Goal: Information Seeking & Learning: Learn about a topic

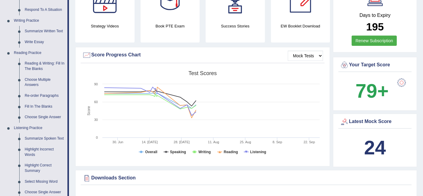
scroll to position [140, 0]
click at [47, 105] on link "Fill In The Blanks" at bounding box center [44, 106] width 45 height 11
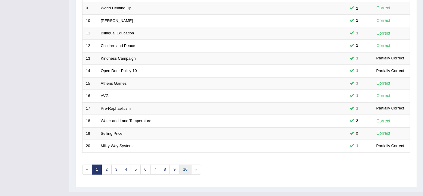
click at [181, 164] on link "10" at bounding box center [185, 169] width 12 height 10
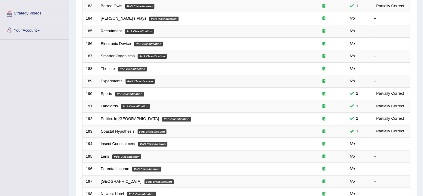
scroll to position [200, 0]
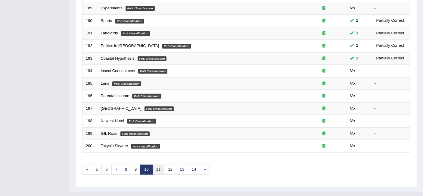
click at [154, 164] on link "11" at bounding box center [158, 169] width 12 height 10
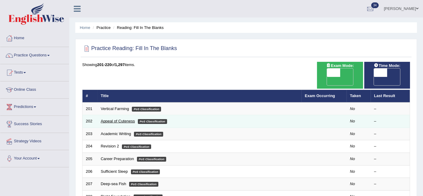
click at [124, 119] on link "Appeal of Cuteness" at bounding box center [118, 121] width 34 height 5
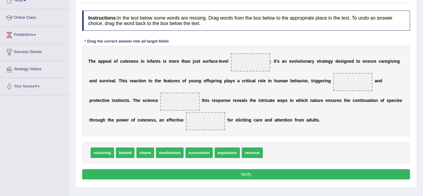
scroll to position [72, 0]
click at [193, 99] on span at bounding box center [179, 101] width 39 height 18
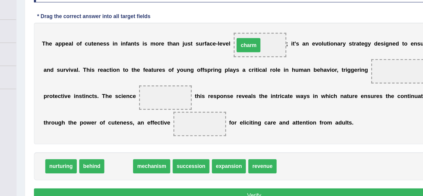
drag, startPoint x: 141, startPoint y: 153, endPoint x: 238, endPoint y: 63, distance: 132.0
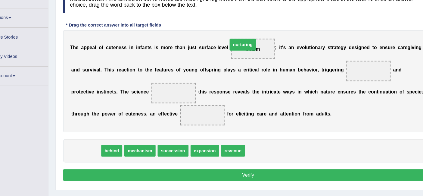
drag, startPoint x: 106, startPoint y: 150, endPoint x: 249, endPoint y: 58, distance: 170.4
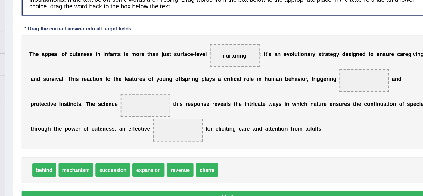
scroll to position [71, 0]
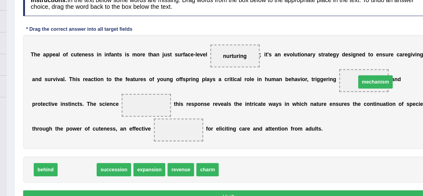
drag, startPoint x: 125, startPoint y: 150, endPoint x: 362, endPoint y: 80, distance: 247.0
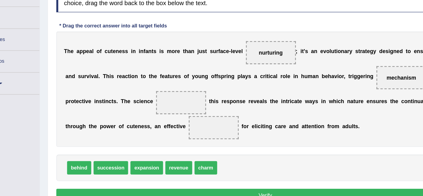
scroll to position [71, 0]
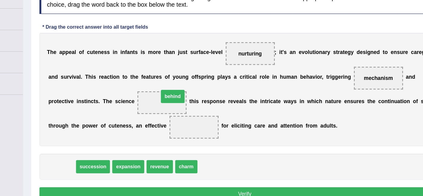
drag, startPoint x: 104, startPoint y: 152, endPoint x: 188, endPoint y: 101, distance: 97.7
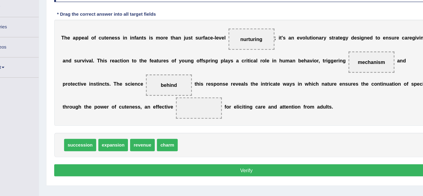
scroll to position [72, 0]
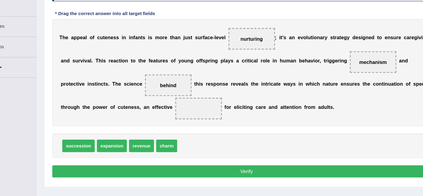
drag, startPoint x: 255, startPoint y: 57, endPoint x: 240, endPoint y: 59, distance: 15.7
click at [240, 59] on span "nurturing" at bounding box center [250, 62] width 39 height 18
drag, startPoint x: 240, startPoint y: 59, endPoint x: 252, endPoint y: 62, distance: 12.1
click at [252, 62] on span "nurturing" at bounding box center [250, 62] width 39 height 18
drag, startPoint x: 252, startPoint y: 62, endPoint x: 200, endPoint y: 132, distance: 87.6
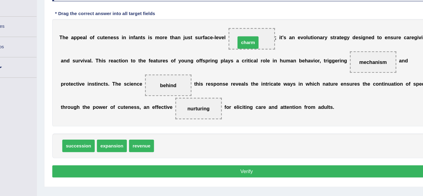
drag, startPoint x: 175, startPoint y: 150, endPoint x: 243, endPoint y: 65, distance: 109.2
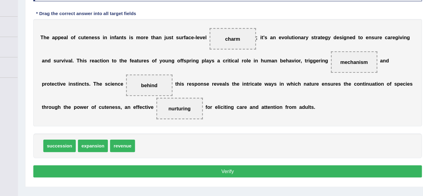
click at [237, 174] on button "Verify" at bounding box center [246, 174] width 328 height 10
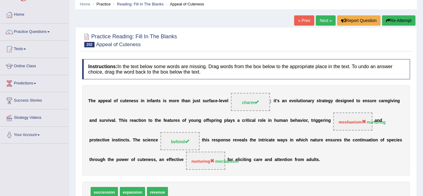
scroll to position [21, 0]
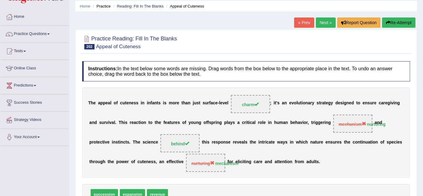
click at [324, 25] on link "Next »" at bounding box center [326, 22] width 20 height 10
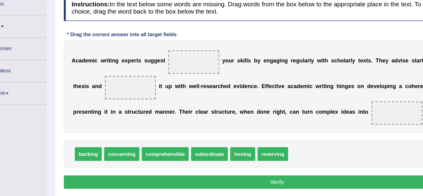
scroll to position [51, 0]
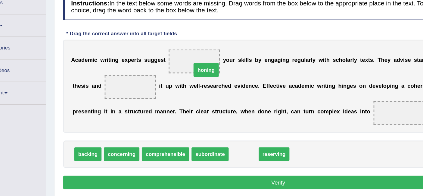
drag, startPoint x: 224, startPoint y: 154, endPoint x: 185, endPoint y: 82, distance: 81.7
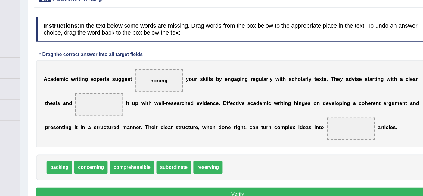
scroll to position [55, 0]
drag, startPoint x: 105, startPoint y: 146, endPoint x: 130, endPoint y: 94, distance: 58.0
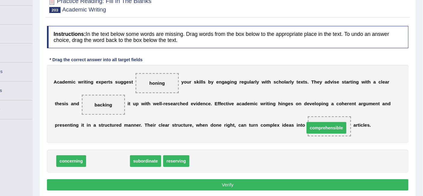
drag, startPoint x: 137, startPoint y: 150, endPoint x: 341, endPoint y: 121, distance: 206.1
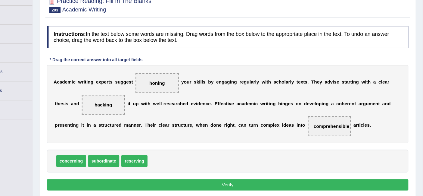
click at [211, 169] on button "Verify" at bounding box center [246, 171] width 328 height 10
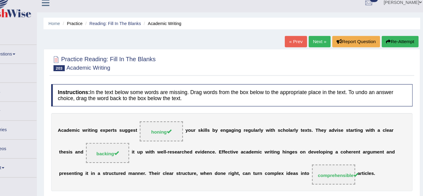
scroll to position [3, 0]
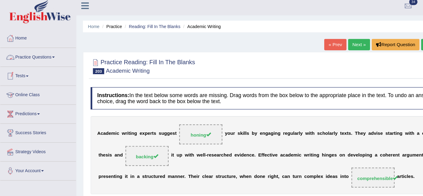
click at [18, 51] on link "Practice Questions" at bounding box center [34, 51] width 69 height 15
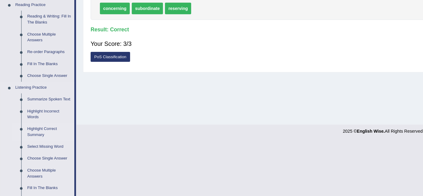
scroll to position [172, 0]
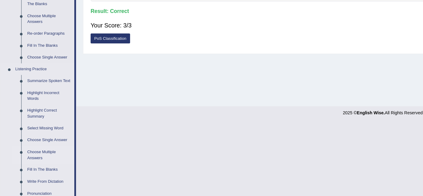
click at [39, 168] on link "Fill In The Blanks" at bounding box center [44, 171] width 45 height 11
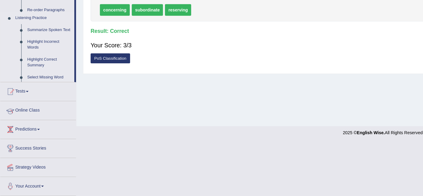
scroll to position [120, 0]
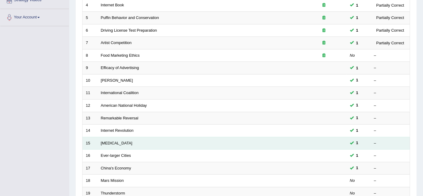
scroll to position [140, 0]
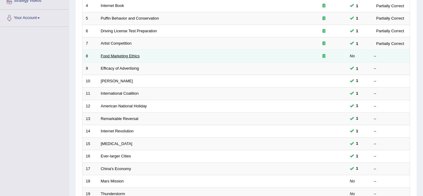
click at [109, 54] on link "Food Marketing Ethics" at bounding box center [120, 56] width 39 height 5
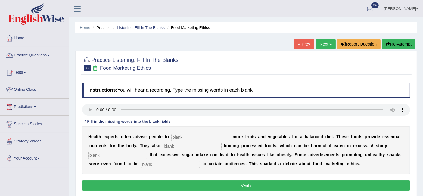
click at [190, 136] on input "text" at bounding box center [200, 136] width 59 height 7
type input "consume"
type input "recommend"
type input "diagonsed"
type input "offensive"
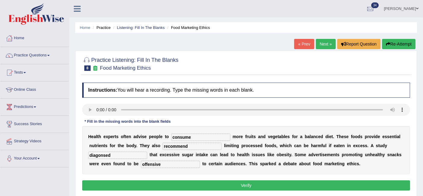
click at [119, 154] on input "diagonsed" at bounding box center [117, 154] width 59 height 7
type input "diagnosed"
click at [123, 183] on button "Verify" at bounding box center [246, 185] width 328 height 10
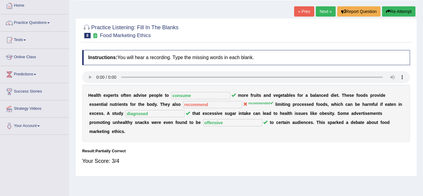
scroll to position [32, 0]
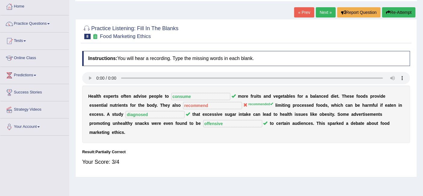
click at [323, 11] on link "Next »" at bounding box center [326, 12] width 20 height 10
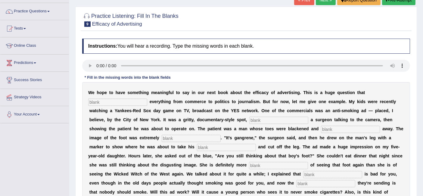
click at [127, 100] on input "text" at bounding box center [117, 101] width 59 height 7
type input "impacts"
type input "featuring"
type input "rotting"
type input "disgusting"
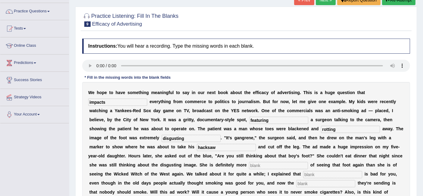
type input "hacksaw"
click at [197, 139] on input "disgusting" at bounding box center [191, 138] width 59 height 7
click at [257, 162] on input "text" at bounding box center [278, 165] width 59 height 7
type input "scared"
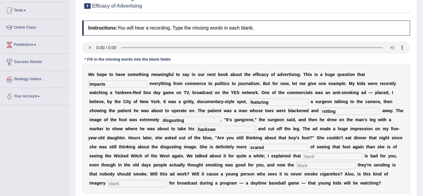
click at [337, 156] on input "text" at bounding box center [332, 156] width 59 height 7
type input "smoking"
type input "message"
type input "appropriate"
click at [195, 120] on input "disgusting" at bounding box center [191, 119] width 59 height 7
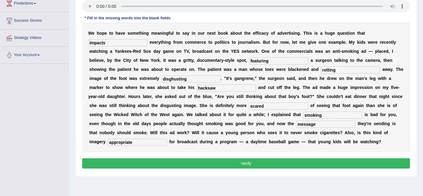
scroll to position [104, 0]
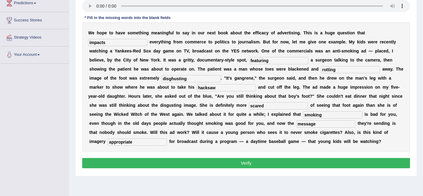
type input "disghusting"
click at [262, 164] on button "Verify" at bounding box center [246, 163] width 328 height 10
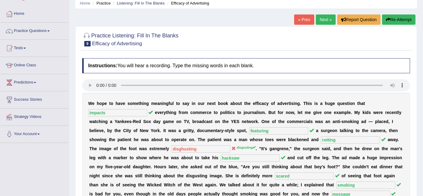
scroll to position [24, 0]
click at [324, 15] on link "Next »" at bounding box center [326, 20] width 20 height 10
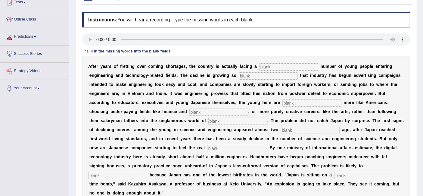
scroll to position [74, 0]
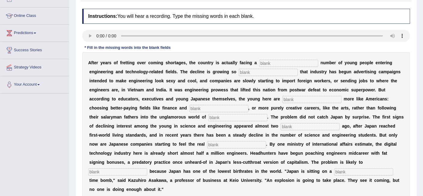
click at [272, 64] on input "text" at bounding box center [288, 63] width 59 height 7
type input "dwingling"
type input "drastic"
type input "behaving"
type input "medicine"
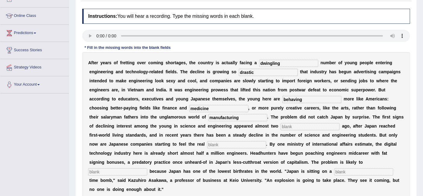
type input "manufacturing"
type input "decades"
type input "pinch"
type input "wworsen"
type input "demographic"
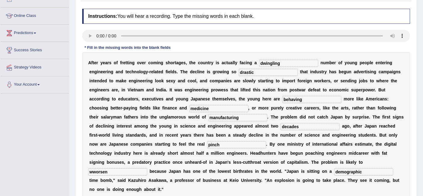
click at [124, 168] on input "wworsen" at bounding box center [117, 171] width 59 height 7
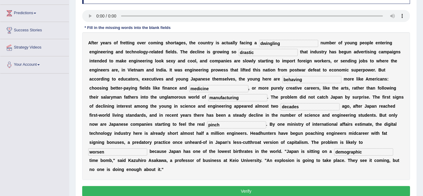
scroll to position [97, 0]
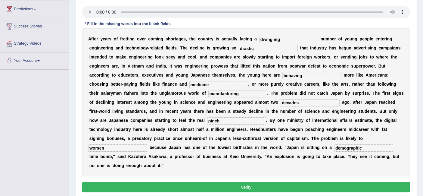
type input "worsen"
click at [239, 188] on button "Verify" at bounding box center [246, 187] width 328 height 10
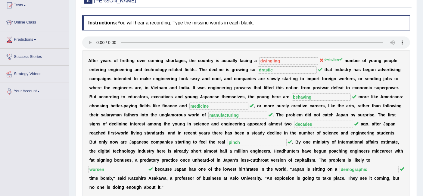
scroll to position [0, 0]
